Goal: Information Seeking & Learning: Find specific fact

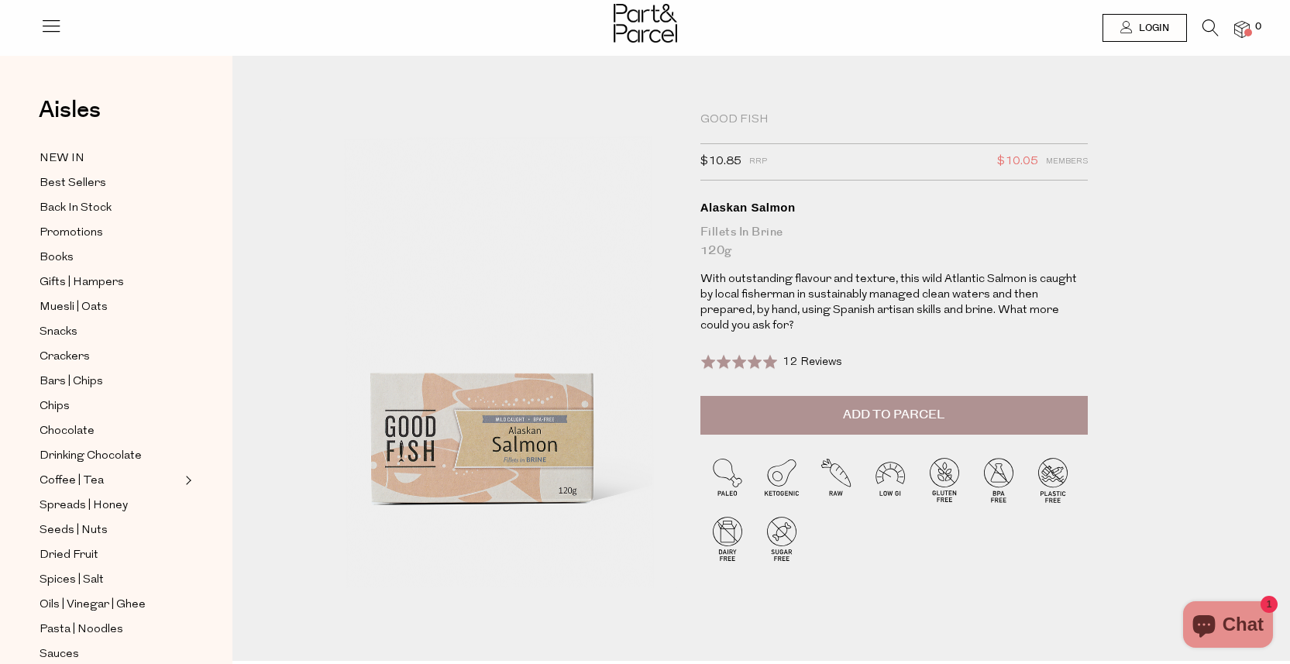
click at [1209, 22] on icon at bounding box center [1210, 27] width 16 height 17
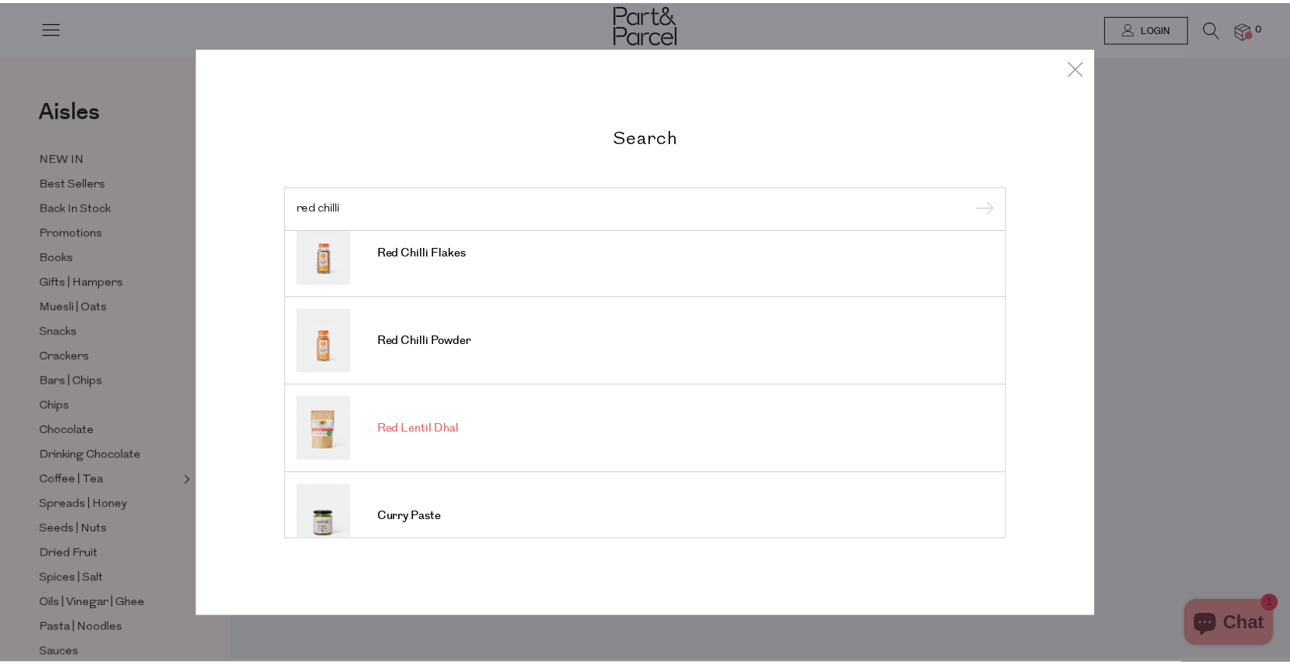
scroll to position [22, 0]
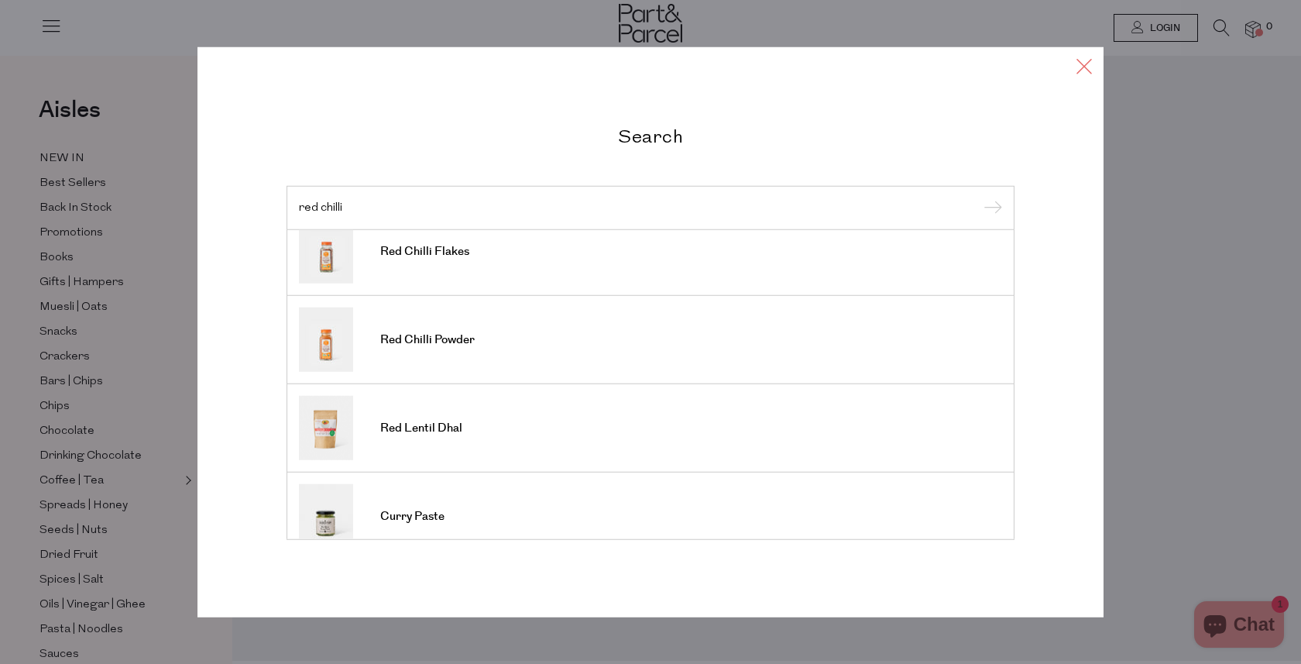
type input "red chilli"
click at [1090, 65] on icon at bounding box center [1084, 65] width 23 height 22
